Goal: Task Accomplishment & Management: Complete application form

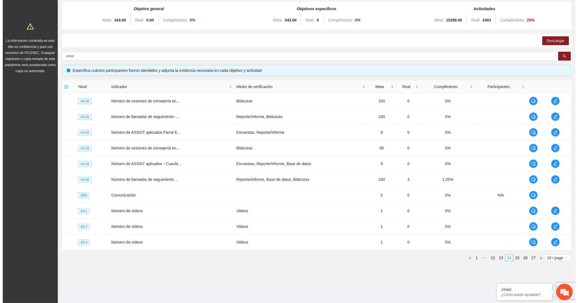
scroll to position [57, 0]
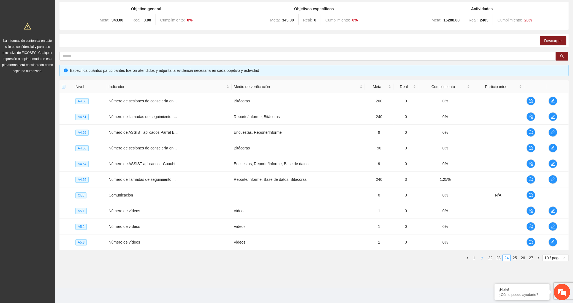
click at [483, 257] on span "•••" at bounding box center [481, 258] width 9 height 7
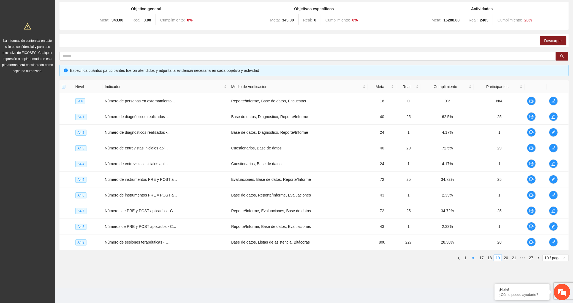
click at [473, 257] on span "•••" at bounding box center [473, 258] width 9 height 7
click at [551, 178] on icon "edit" at bounding box center [553, 179] width 4 height 4
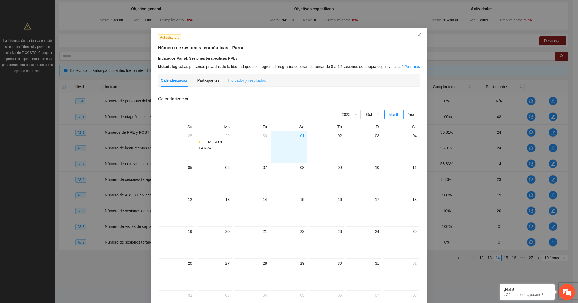
click at [251, 85] on div "Indicador y resultados" at bounding box center [247, 80] width 38 height 13
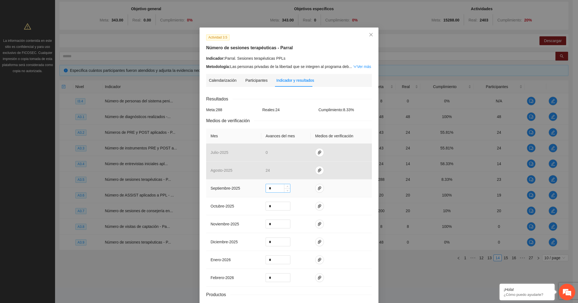
click at [267, 189] on input "*" at bounding box center [278, 188] width 24 height 8
type input "**"
click at [318, 188] on icon "paper-clip" at bounding box center [319, 188] width 3 height 4
click at [288, 171] on span "Adjuntar documento" at bounding box center [302, 172] width 34 height 6
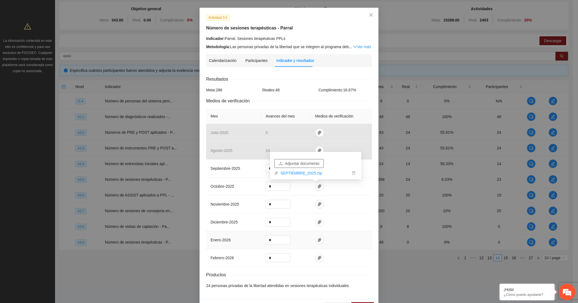
scroll to position [39, 0]
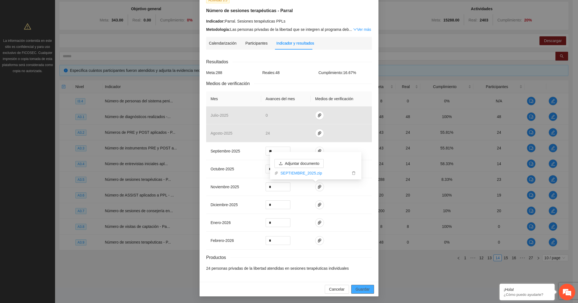
click at [368, 288] on button "Guardar" at bounding box center [362, 289] width 23 height 9
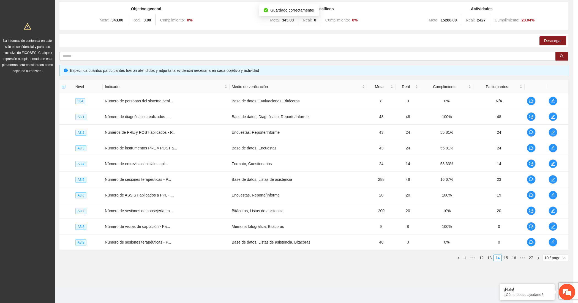
scroll to position [11, 0]
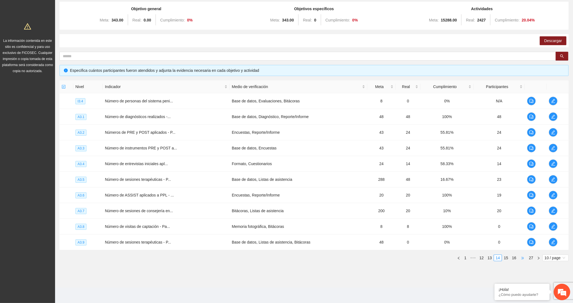
click at [522, 256] on span "•••" at bounding box center [522, 258] width 9 height 7
click at [480, 258] on link "17" at bounding box center [482, 258] width 8 height 6
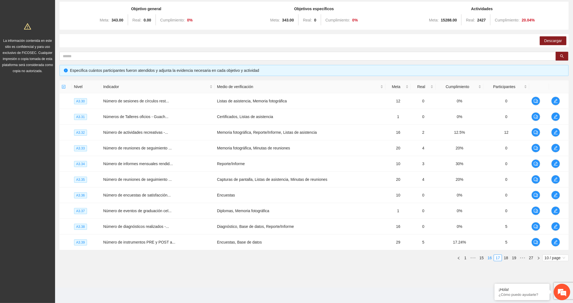
click at [490, 258] on link "16" at bounding box center [490, 258] width 8 height 6
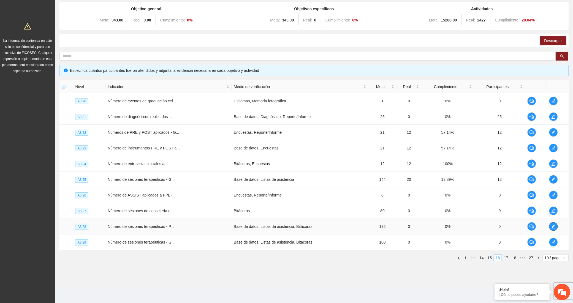
click at [549, 224] on button "button" at bounding box center [553, 226] width 9 height 9
click at [554, 226] on icon "edit" at bounding box center [553, 226] width 4 height 4
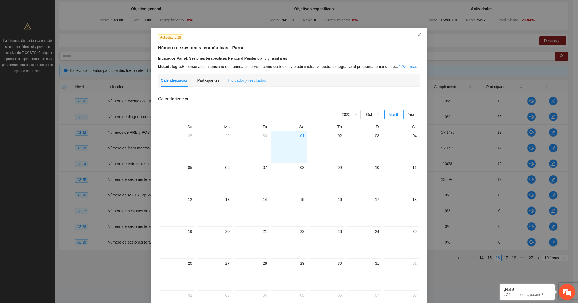
click at [251, 77] on div "Indicador y resultados" at bounding box center [247, 80] width 38 height 13
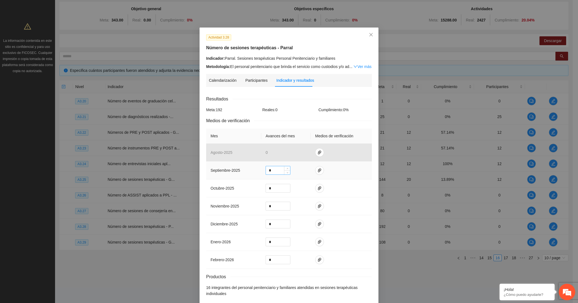
click at [276, 168] on input "*" at bounding box center [278, 170] width 24 height 8
click at [277, 168] on input "*" at bounding box center [278, 170] width 24 height 8
type input "**"
click at [298, 94] on div "Calendarización [DATE] Month Year Su Mo Tu We Th Fr Sa 28 29 30 01 02 03 04 05 …" at bounding box center [289, 195] width 166 height 209
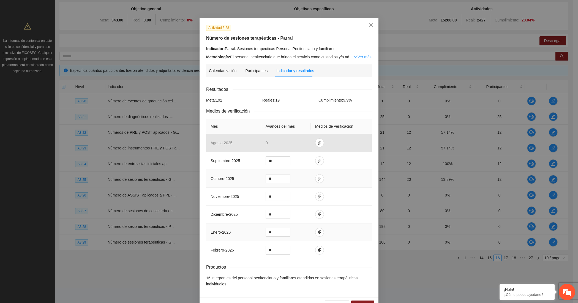
scroll to position [26, 0]
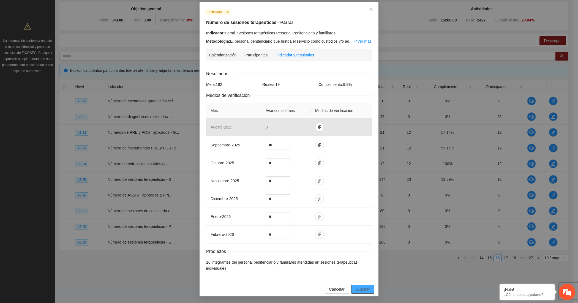
click at [359, 288] on span "Guardar" at bounding box center [363, 289] width 14 height 6
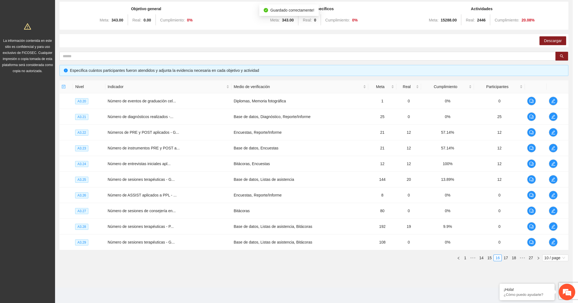
scroll to position [0, 0]
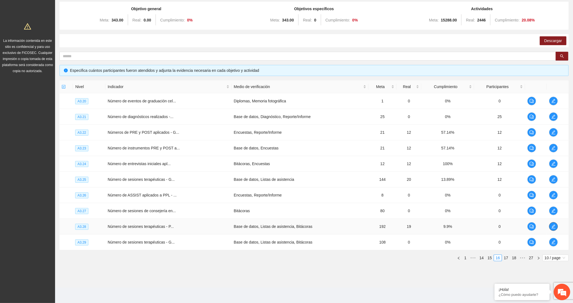
click at [553, 227] on icon "edit" at bounding box center [553, 226] width 4 height 4
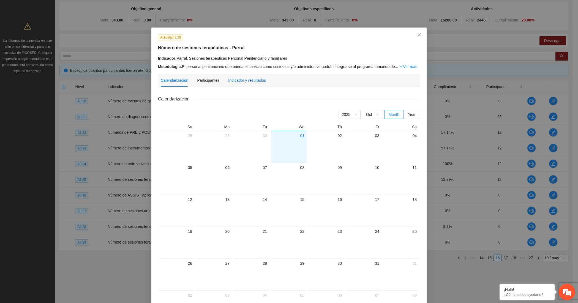
click at [254, 79] on div "Indicador y resultados" at bounding box center [247, 80] width 38 height 6
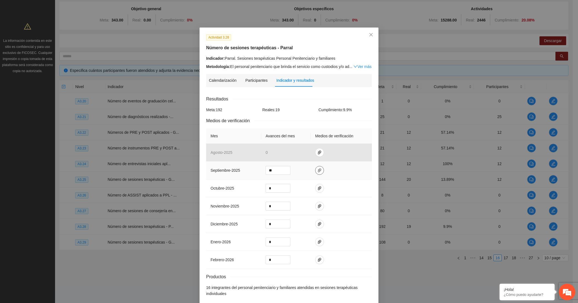
click at [318, 169] on icon "paper-clip" at bounding box center [319, 170] width 3 height 4
click at [303, 152] on span "Adjuntar documento" at bounding box center [302, 154] width 34 height 6
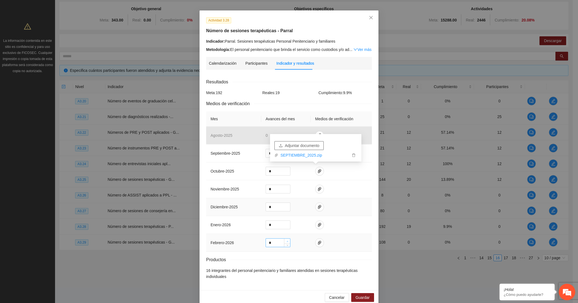
scroll to position [26, 0]
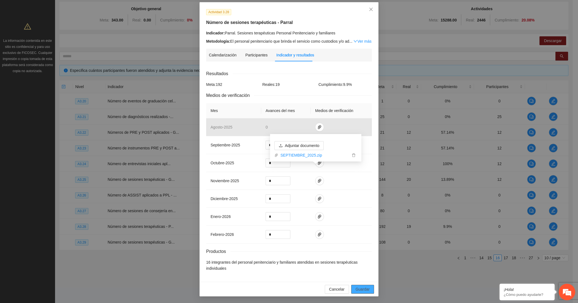
click at [356, 287] on span "Guardar" at bounding box center [363, 289] width 14 height 6
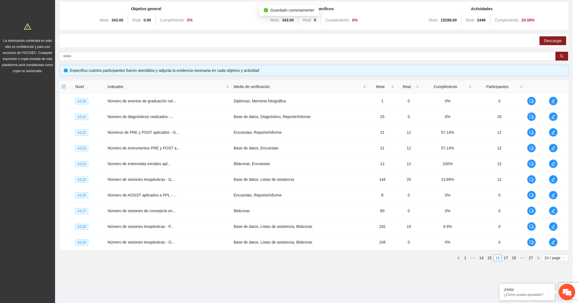
scroll to position [0, 0]
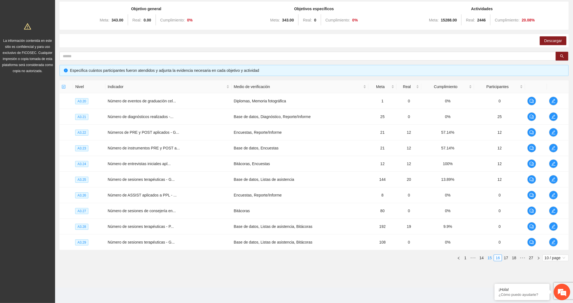
click at [489, 258] on link "15" at bounding box center [490, 258] width 8 height 6
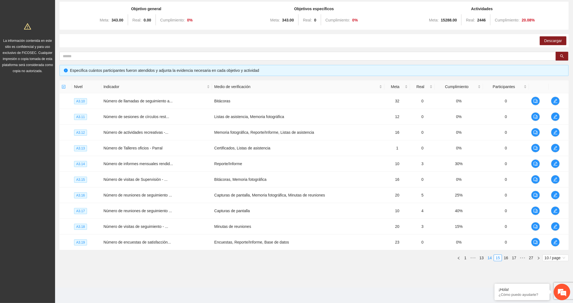
click at [488, 256] on link "14" at bounding box center [490, 258] width 8 height 6
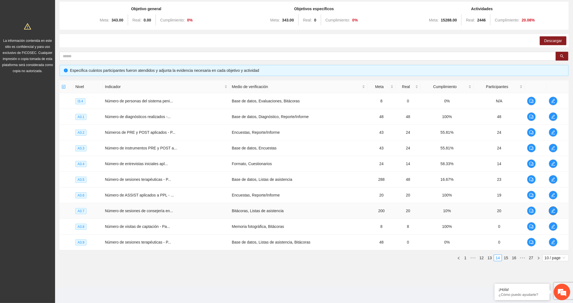
click at [554, 209] on icon "edit" at bounding box center [553, 211] width 4 height 4
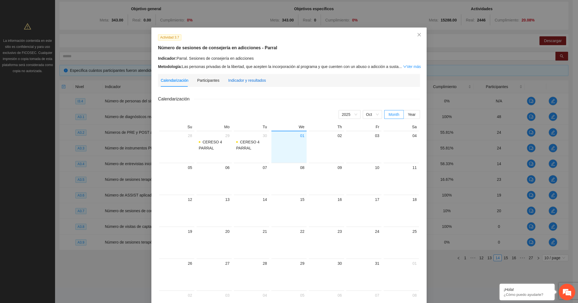
click at [254, 77] on div "Indicador y resultados" at bounding box center [247, 80] width 38 height 6
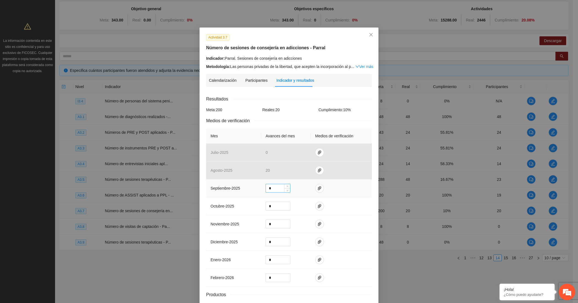
click at [273, 192] on input "*" at bounding box center [278, 188] width 24 height 8
click at [317, 187] on icon "paper-clip" at bounding box center [319, 188] width 4 height 4
click at [303, 172] on span "Adjuntar documento" at bounding box center [302, 172] width 34 height 6
click at [269, 187] on input "*" at bounding box center [278, 188] width 24 height 8
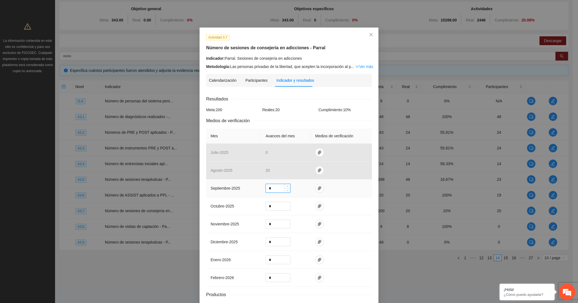
click at [269, 187] on input "*" at bounding box center [278, 188] width 24 height 8
type input "**"
click at [317, 188] on icon "paper-clip" at bounding box center [319, 188] width 4 height 4
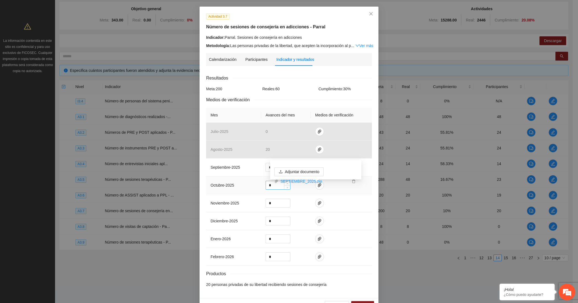
scroll to position [39, 0]
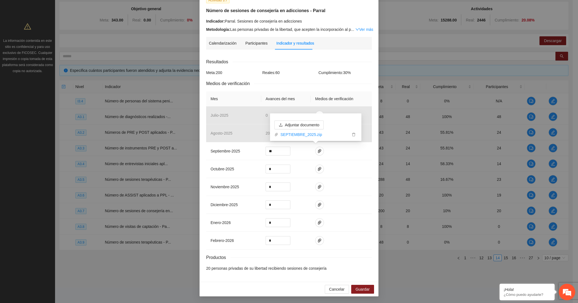
click at [356, 284] on div "Cancelar Guardar" at bounding box center [289, 289] width 179 height 15
click at [358, 288] on span "Guardar" at bounding box center [363, 289] width 14 height 6
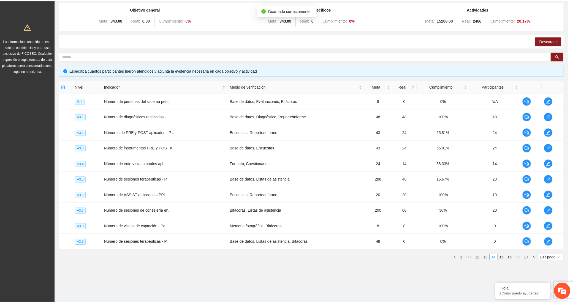
scroll to position [11, 0]
